Goal: Find contact information: Find contact information

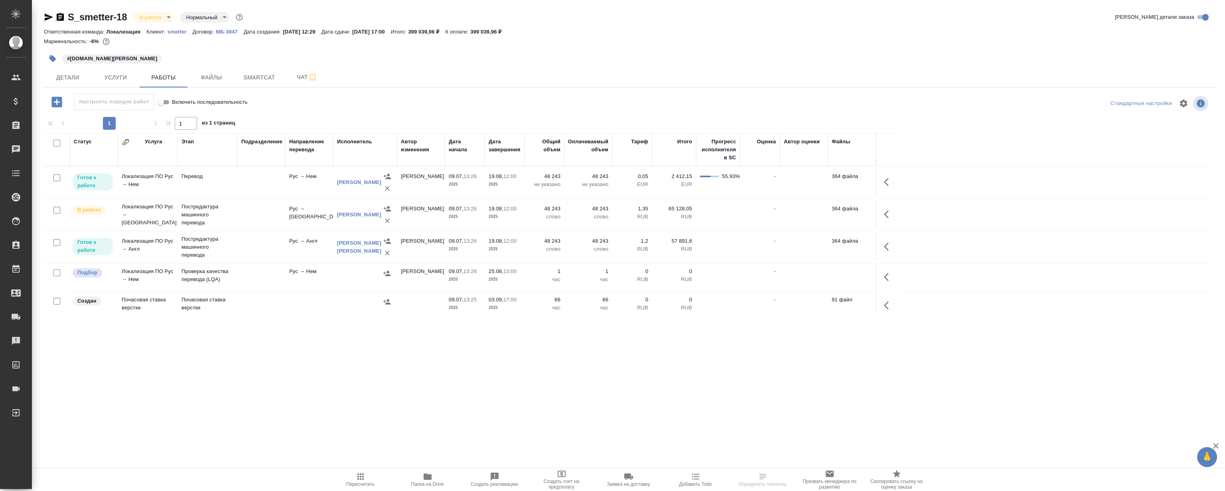
click at [643, 47] on div at bounding box center [630, 48] width 1172 height 2
click at [654, 61] on div "#help.smetter.ru" at bounding box center [434, 59] width 781 height 18
click at [639, 53] on div "#help.smetter.ru" at bounding box center [434, 59] width 781 height 18
click at [348, 183] on link "[PERSON_NAME]" at bounding box center [359, 182] width 44 height 6
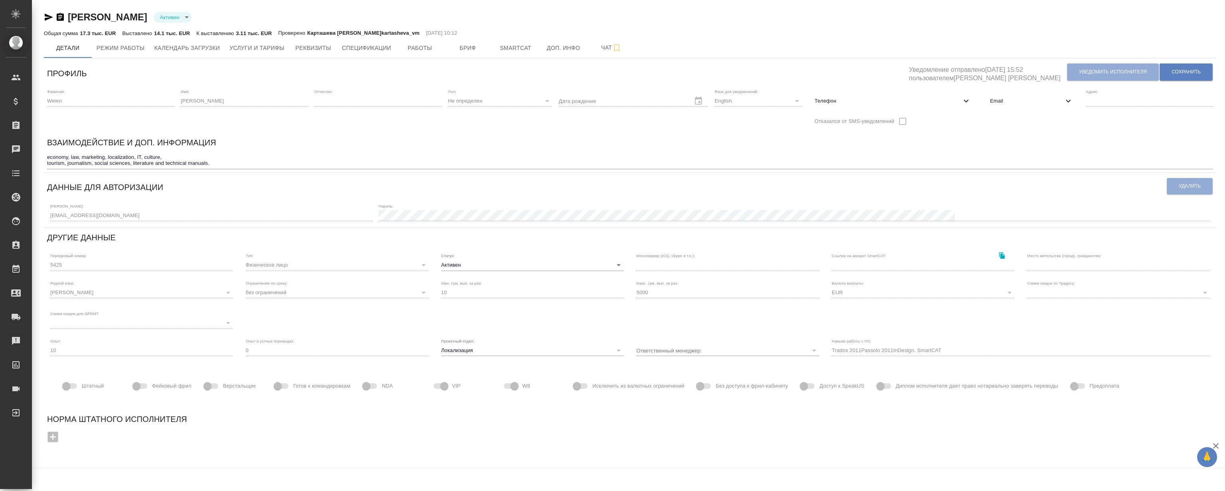
type input "Trados 2011Passolo 2011InDesign. SmartCAT"
